Goal: Task Accomplishment & Management: Manage account settings

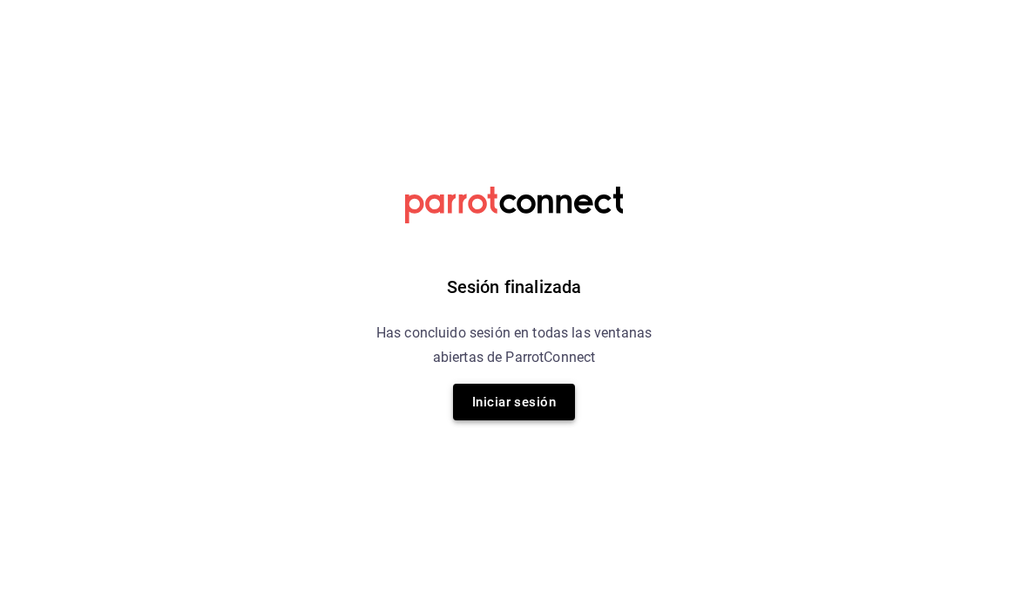
click at [539, 410] on button "Iniciar sesión" at bounding box center [514, 401] width 122 height 37
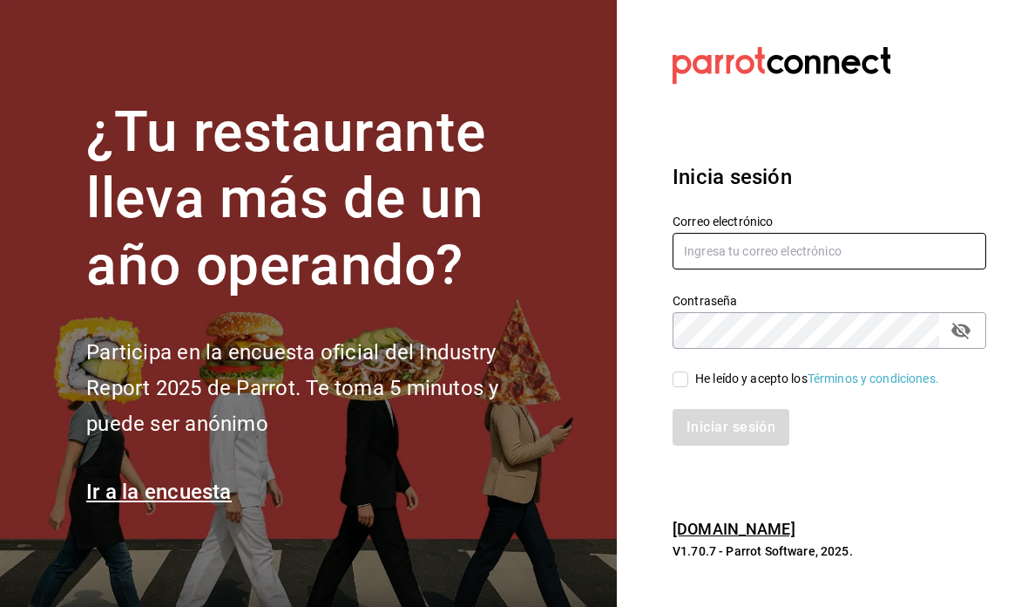
click at [914, 269] on input "text" at bounding box center [830, 251] width 314 height 37
click at [864, 233] on input "text" at bounding box center [830, 251] width 314 height 37
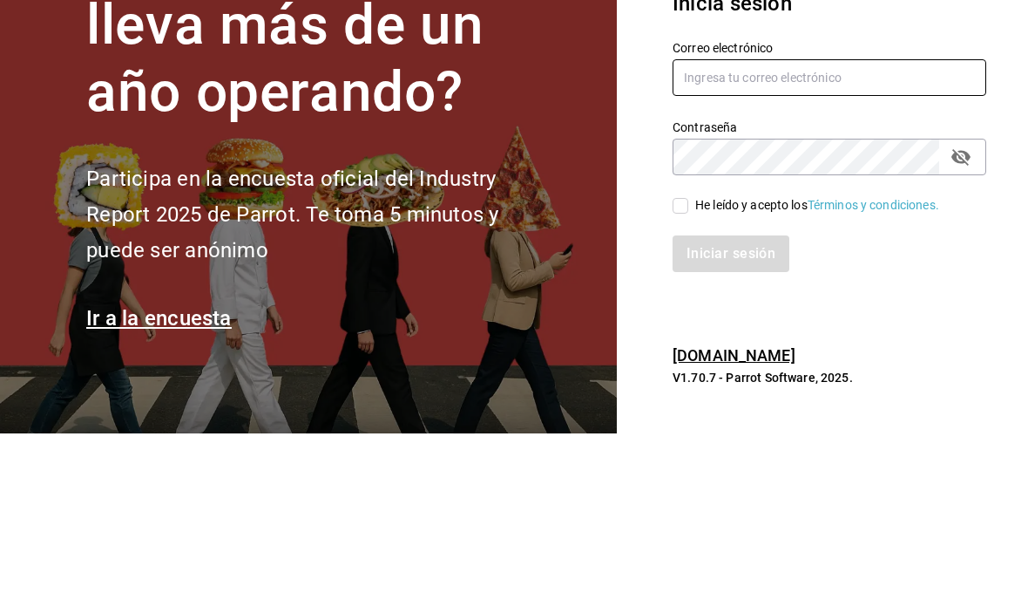
type input "[EMAIL_ADDRESS][DOMAIN_NAME]"
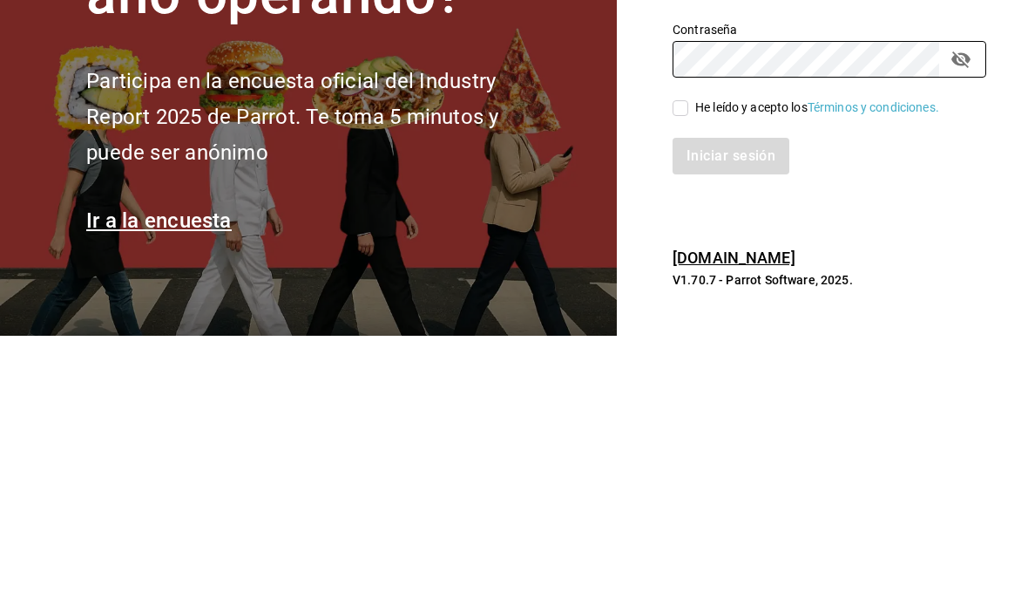
click at [683, 371] on input "He leído y acepto los Términos y condiciones." at bounding box center [681, 379] width 16 height 16
checkbox input "true"
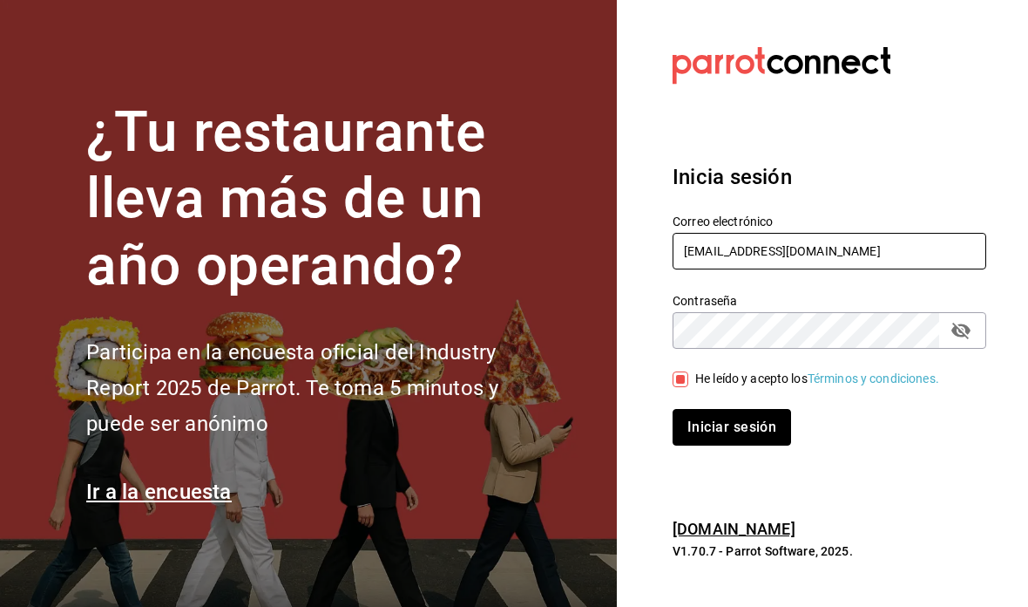
click at [756, 409] on button "Iniciar sesión" at bounding box center [732, 427] width 119 height 37
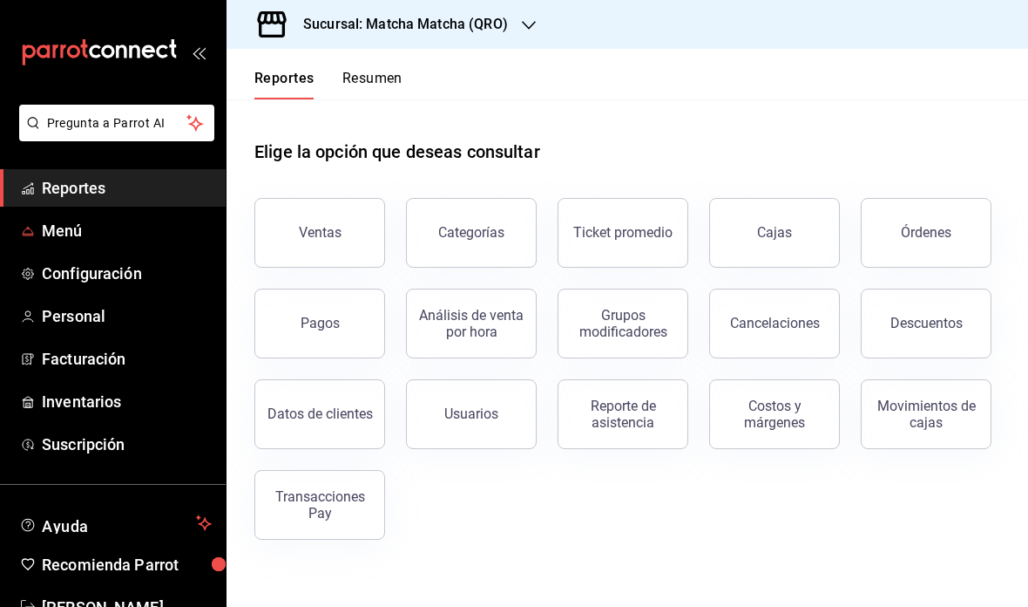
click at [168, 227] on span "Menú" at bounding box center [127, 231] width 170 height 24
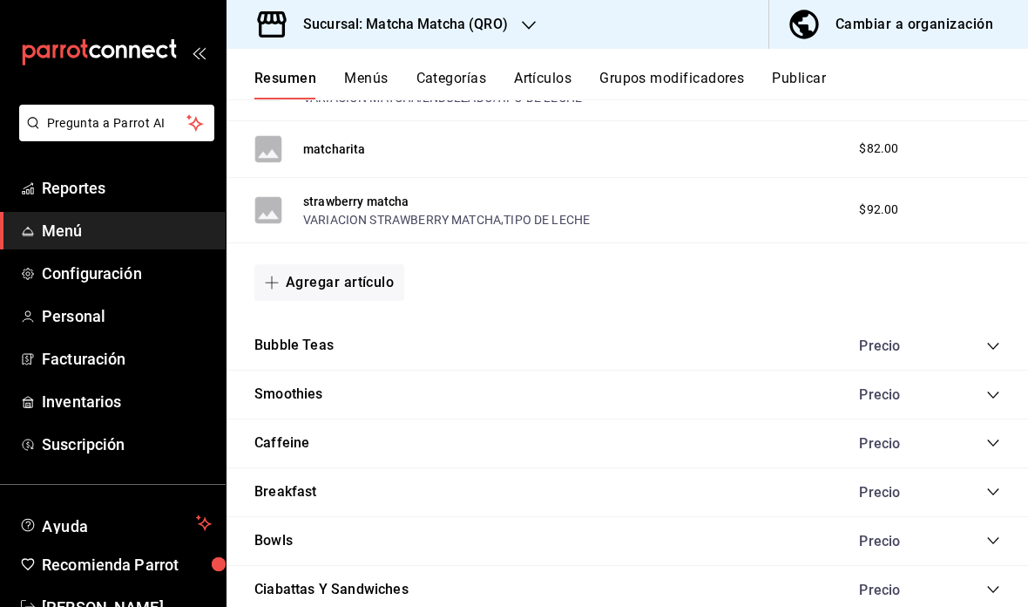
scroll to position [1564, 0]
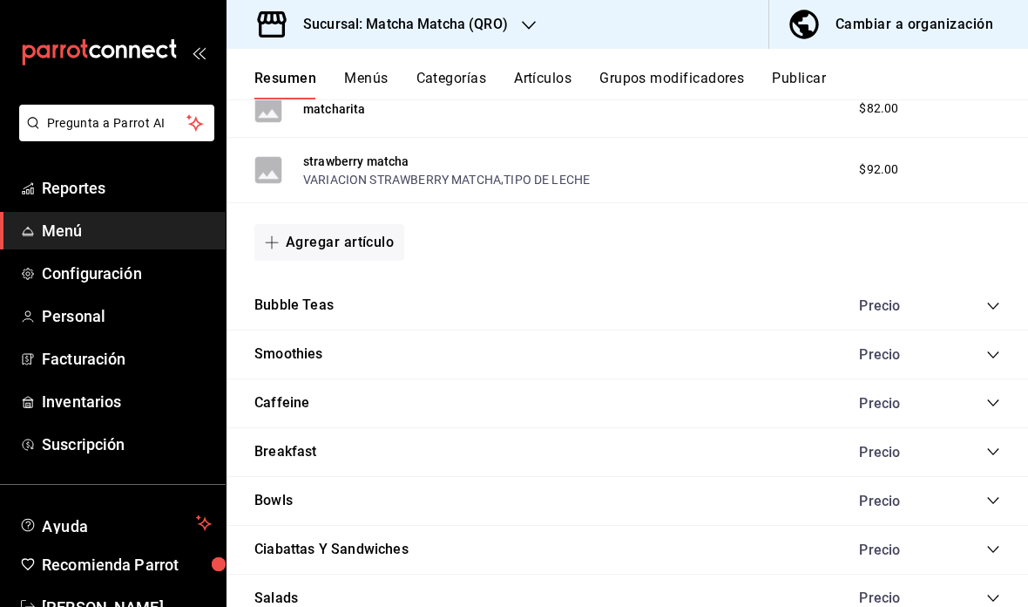
click at [988, 307] on icon "collapse-category-row" at bounding box center [994, 306] width 14 height 14
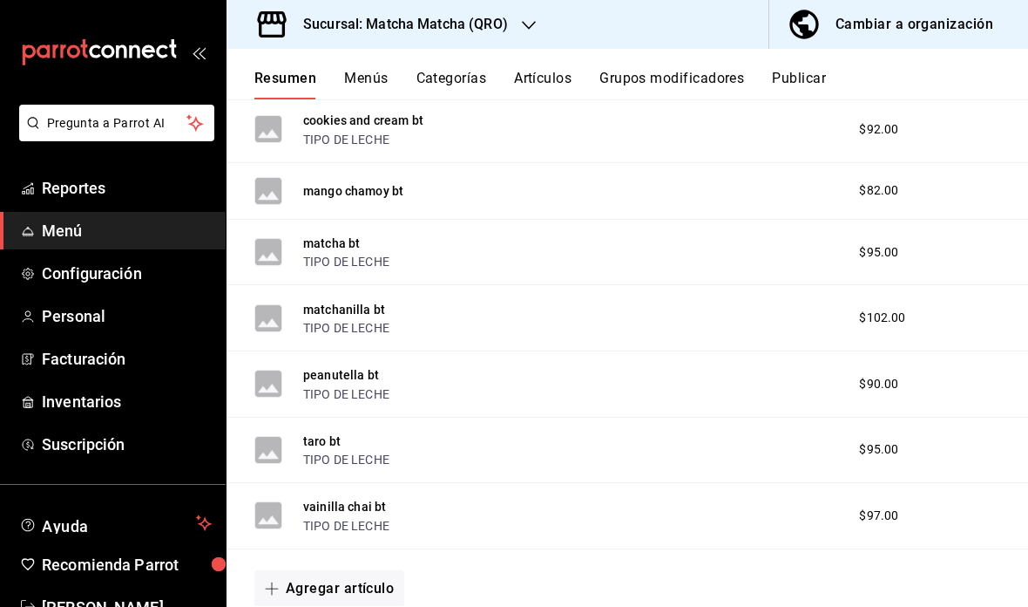
scroll to position [1800, 0]
